Goal: Information Seeking & Learning: Find specific fact

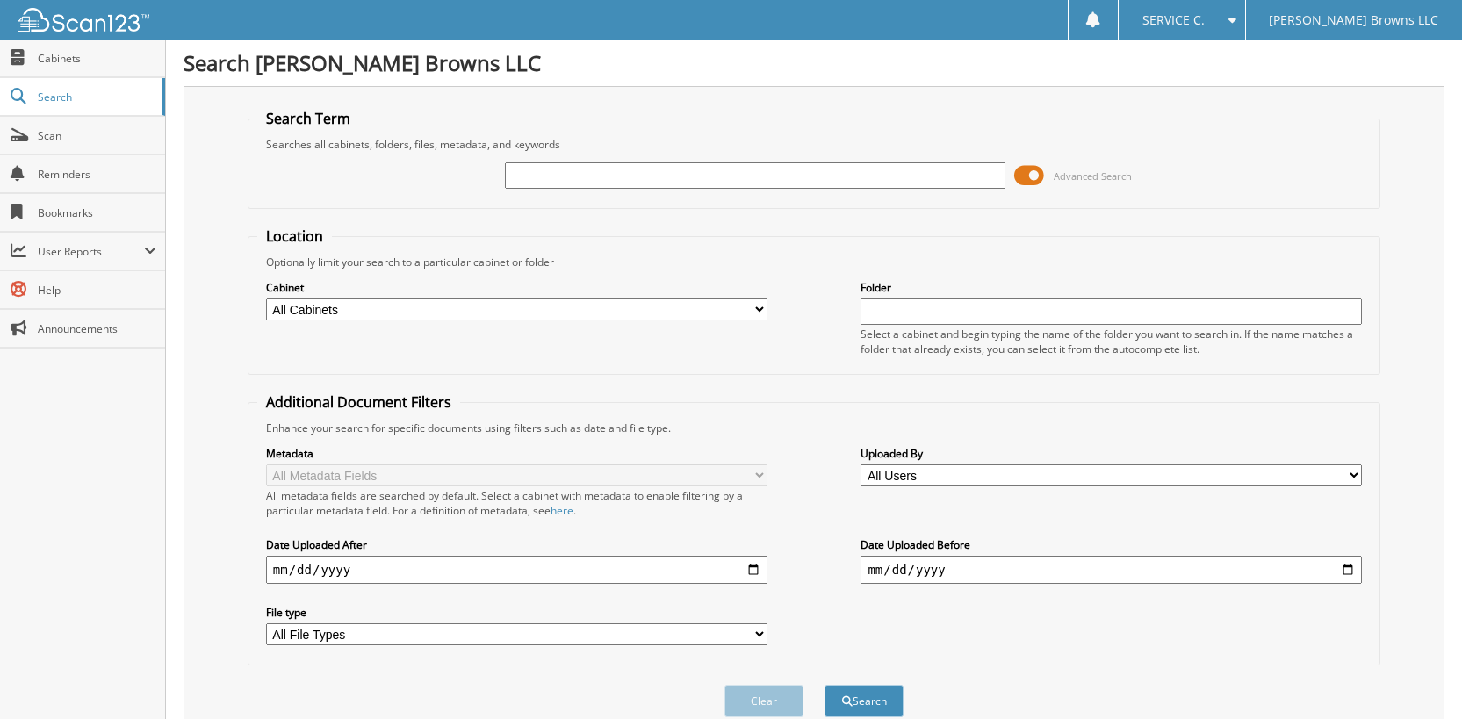
drag, startPoint x: 0, startPoint y: 0, endPoint x: 543, endPoint y: 174, distance: 570.6
click at [543, 174] on input "text" at bounding box center [755, 175] width 501 height 26
type input "6127303"
click at [824, 685] on button "Search" at bounding box center [863, 701] width 79 height 32
click at [1028, 178] on span at bounding box center [1029, 175] width 30 height 26
